Goal: Task Accomplishment & Management: Manage account settings

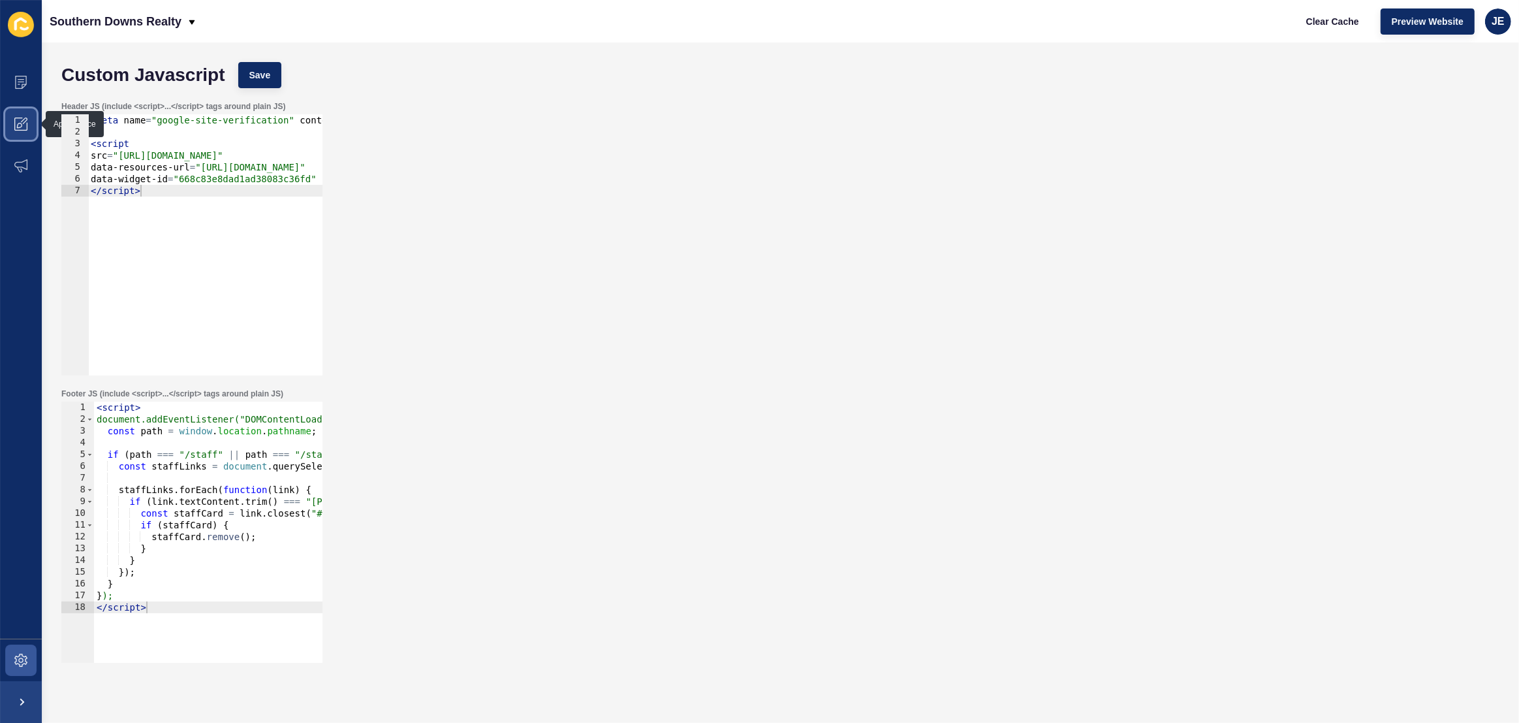
click at [15, 116] on span at bounding box center [21, 124] width 42 height 42
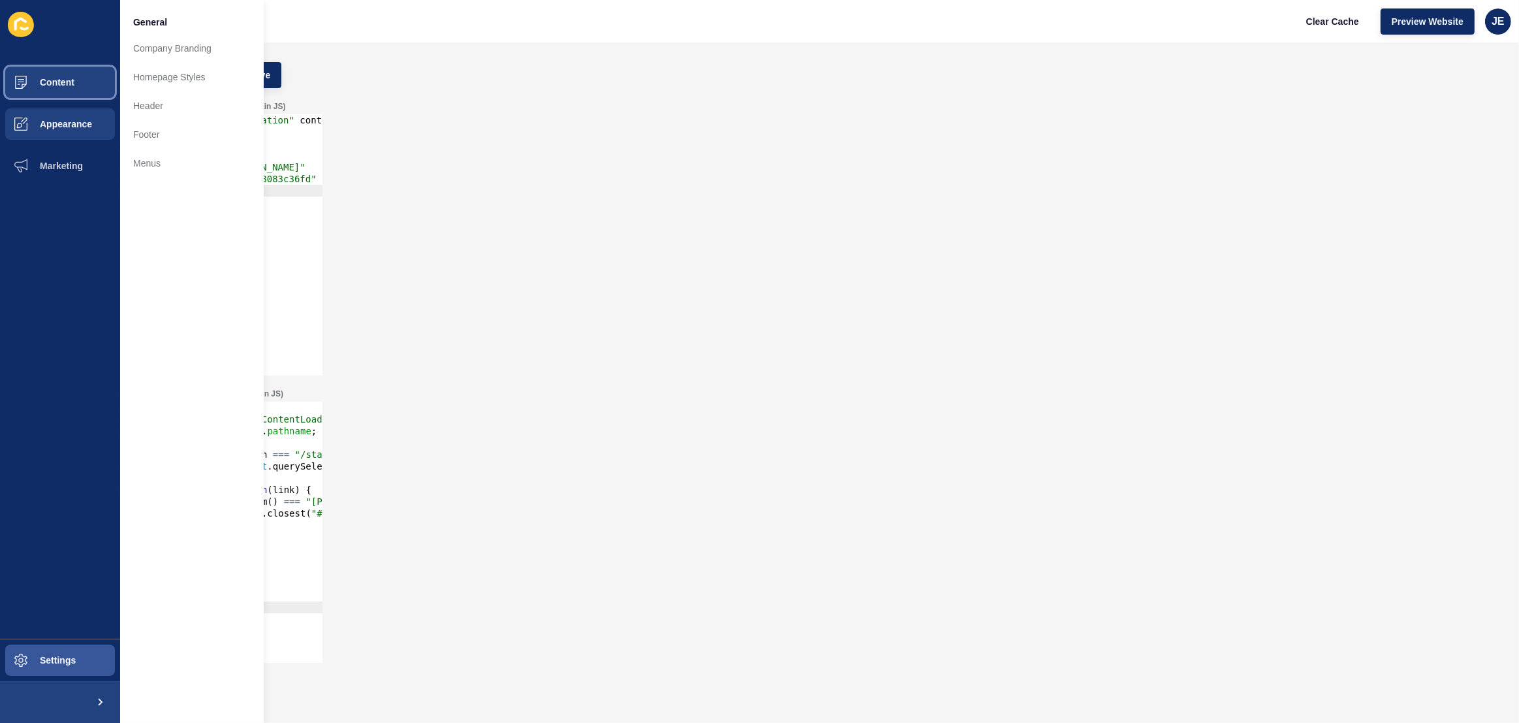
click at [50, 88] on button "Content" at bounding box center [60, 82] width 120 height 42
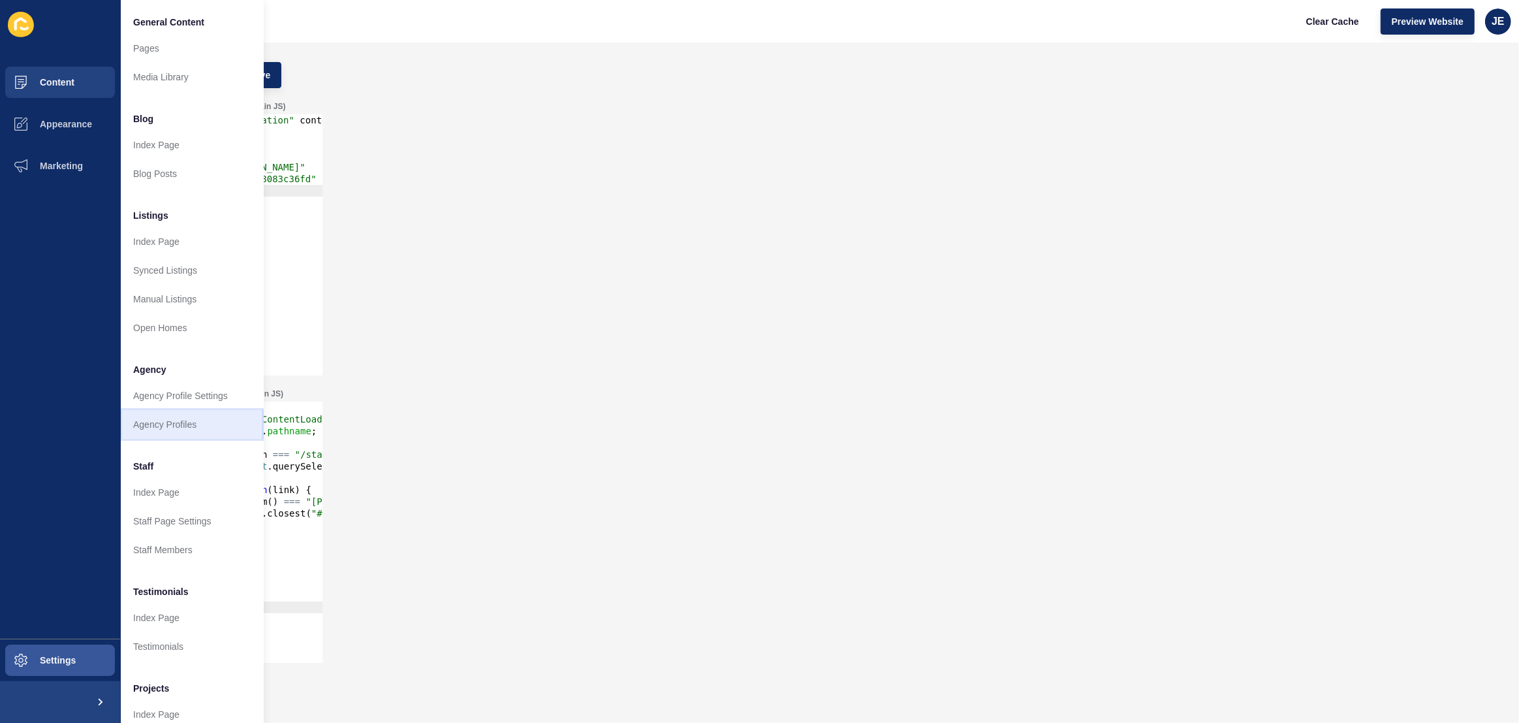
click at [164, 420] on link "Agency Profiles" at bounding box center [192, 424] width 144 height 29
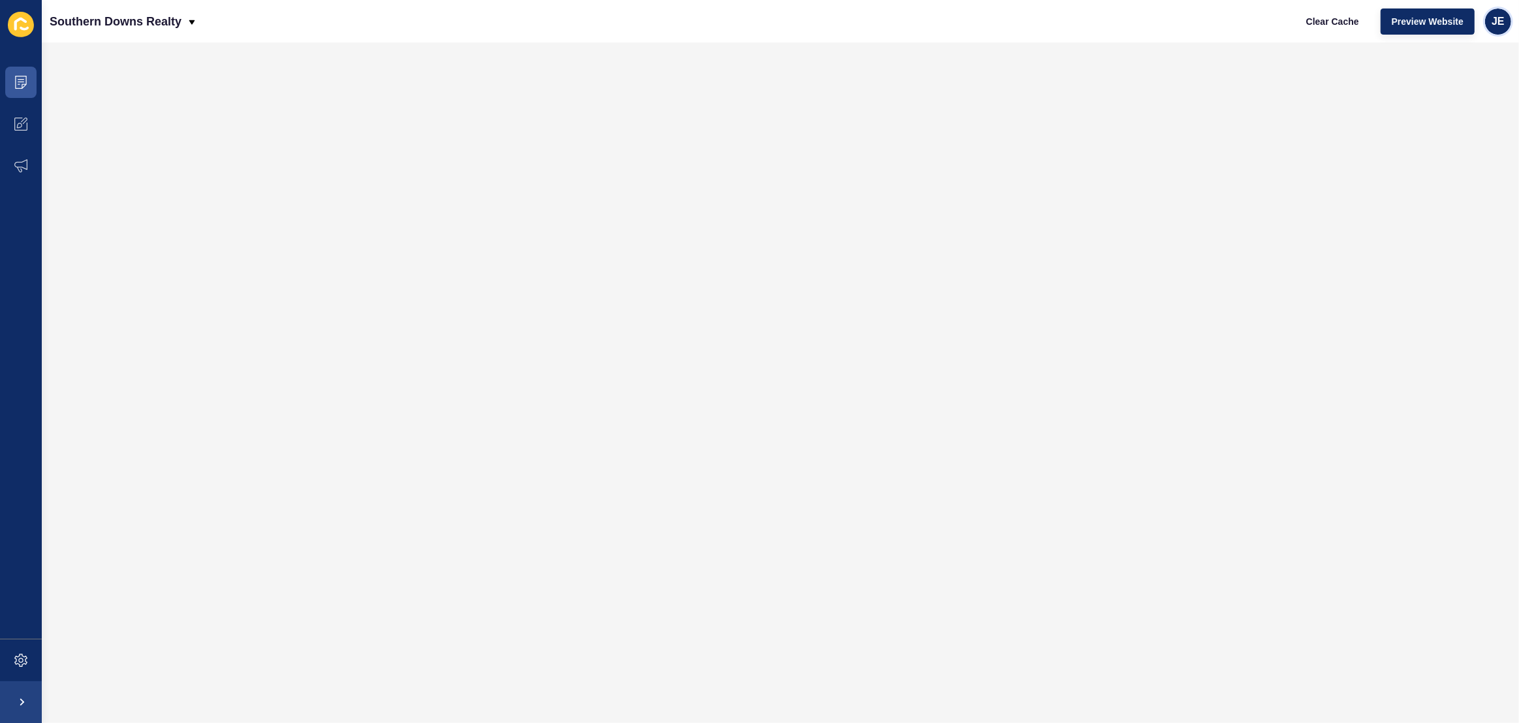
click at [1497, 22] on span "JE" at bounding box center [1497, 21] width 13 height 13
click at [1472, 101] on link "Logout" at bounding box center [1468, 108] width 96 height 29
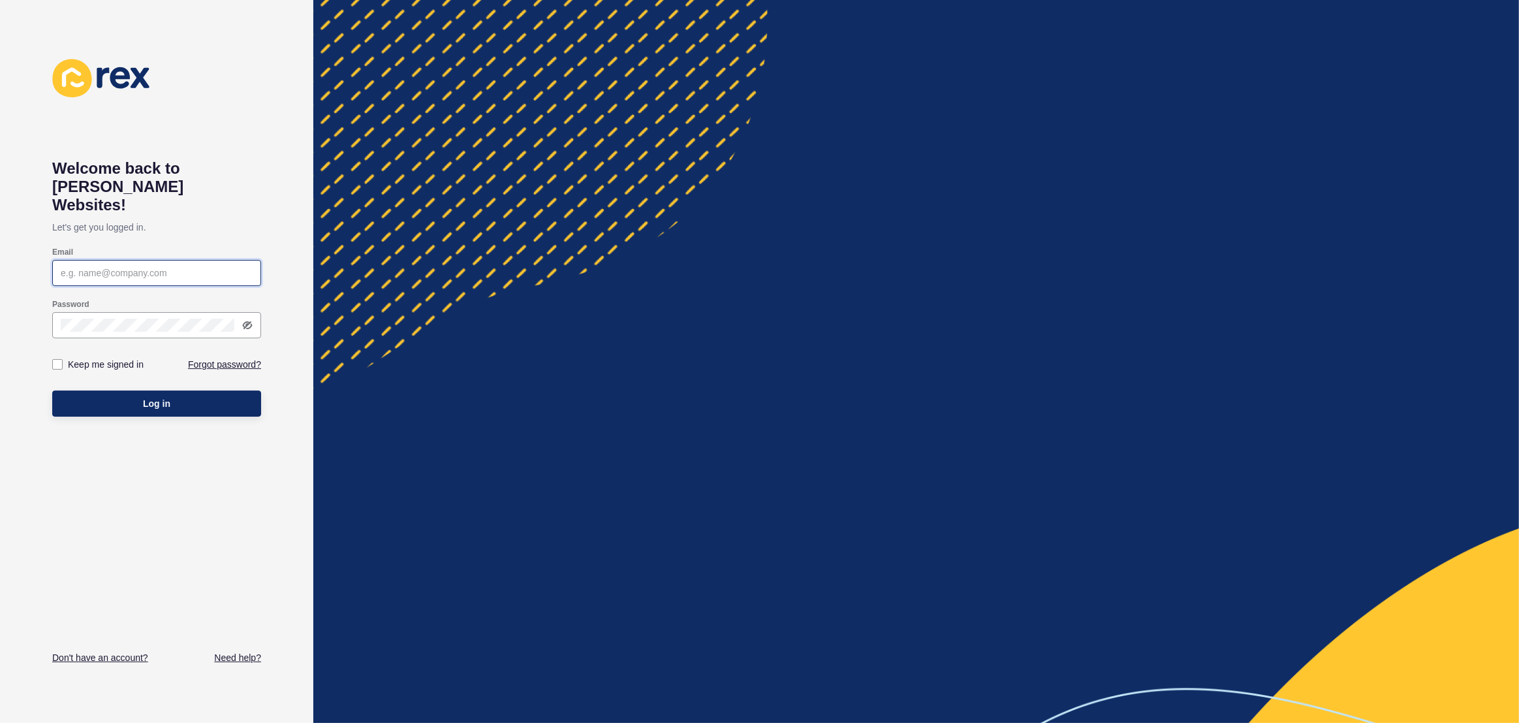
type input "justine.espinosa@rexsoftware.com.au"
